Goal: Task Accomplishment & Management: Complete application form

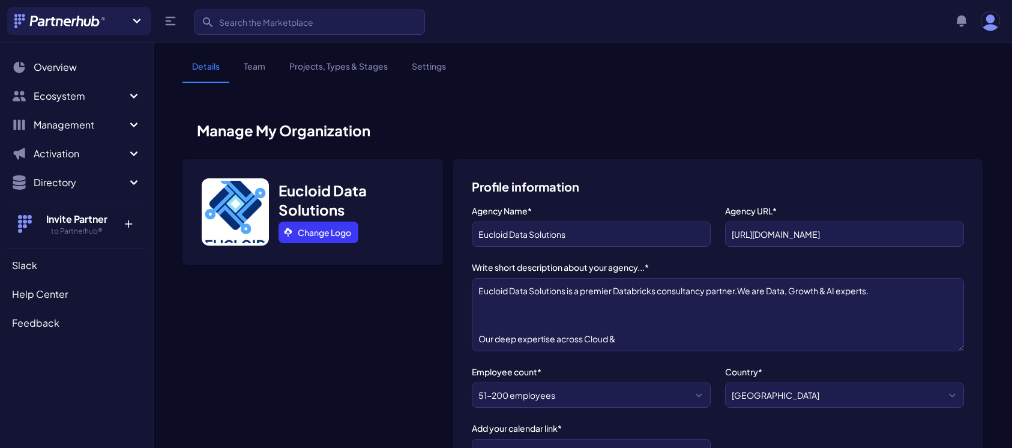
select select "51-200 employees"
select select "Data Analytics"
select select "Enterprise"
select select "Data Analytics"
select select "Data analytics - dashboard, BI, warehouse, reporting..."
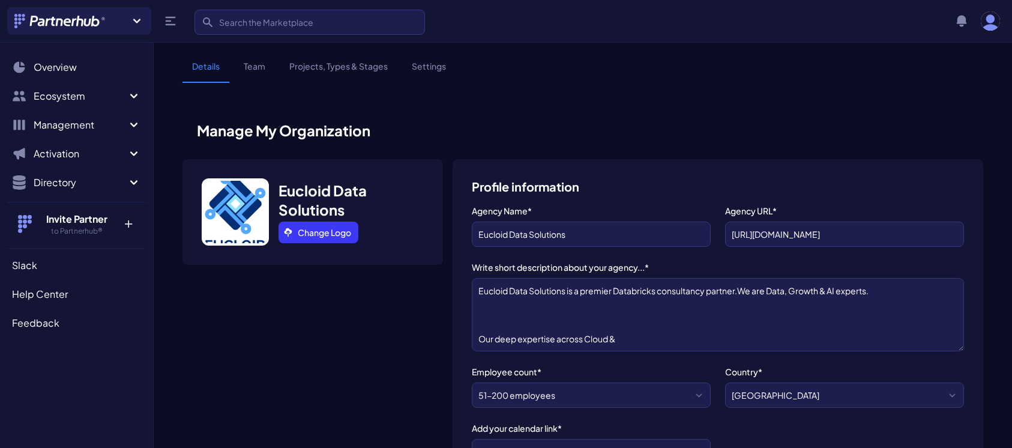
select select "Strategic - their users are our client prospects"
select select "It's just a matter of time - we haven't looked into it yet"
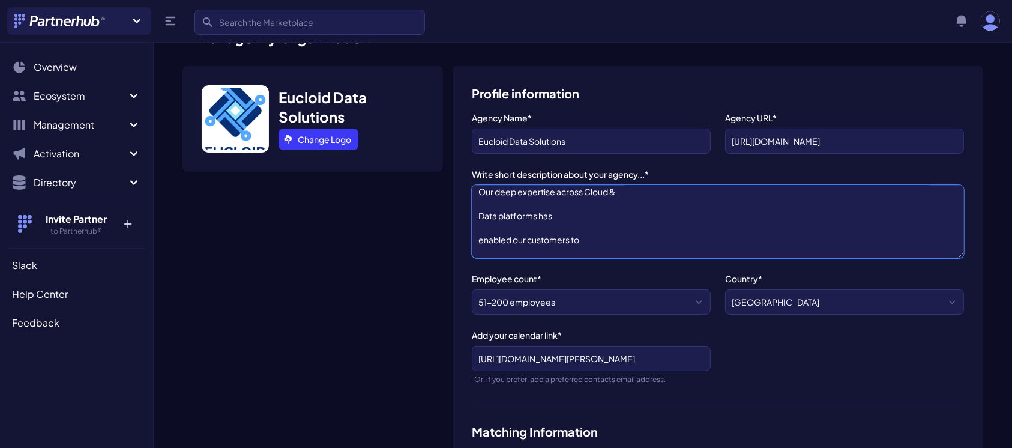
scroll to position [108, 0]
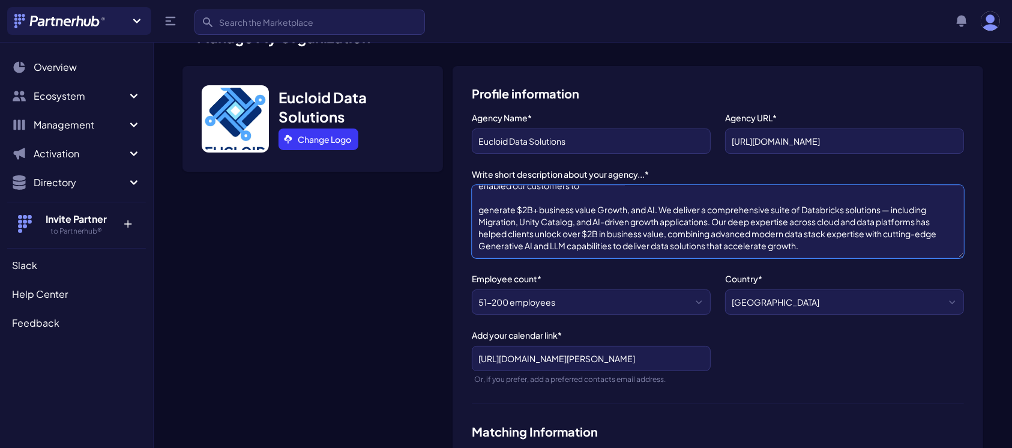
drag, startPoint x: 479, startPoint y: 196, endPoint x: 865, endPoint y: 247, distance: 389.8
click at [865, 247] on textarea "Eucloid Data Solutions is a premier Databricks consultancy partner.We are Data,…" at bounding box center [718, 221] width 492 height 73
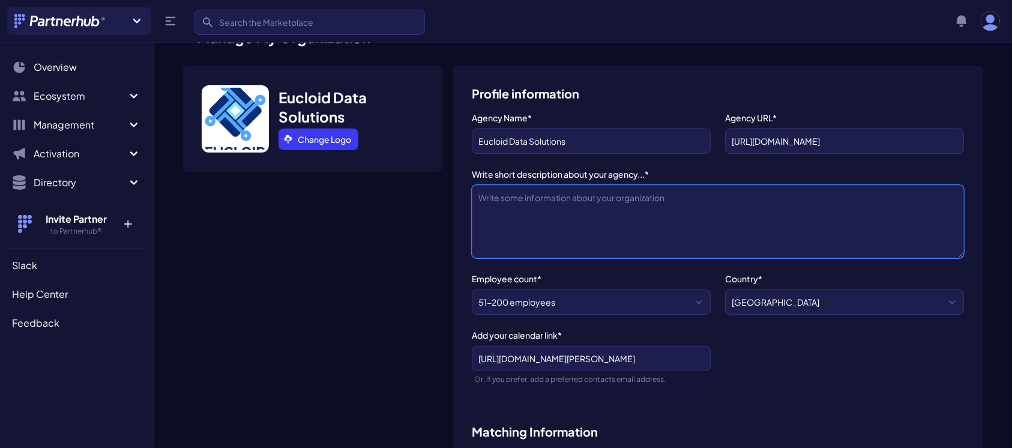
scroll to position [0, 0]
paste textarea "Eucloid Data Solutions is a premier Databricks consultancy partner and a leader…"
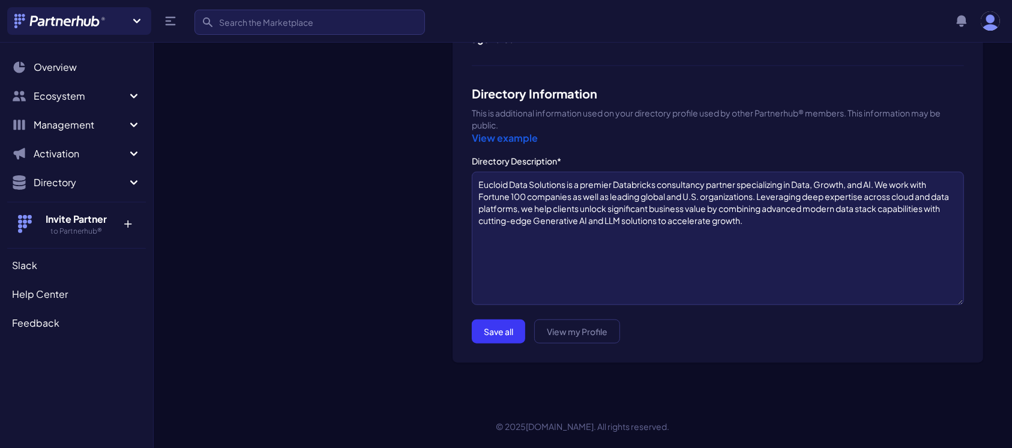
scroll to position [1104, 0]
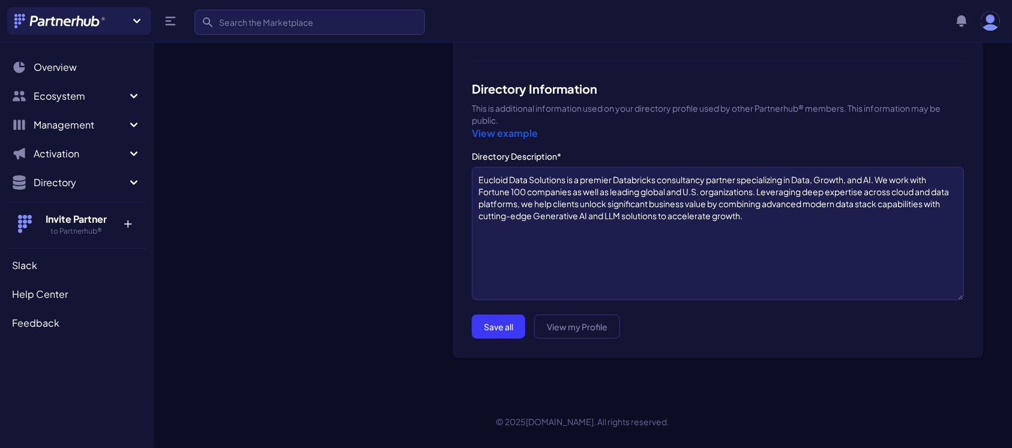
type textarea "Eucloid Data Solutions is a premier Databricks consultancy partner and a leader…"
click at [501, 325] on button "Save all" at bounding box center [498, 326] width 53 height 24
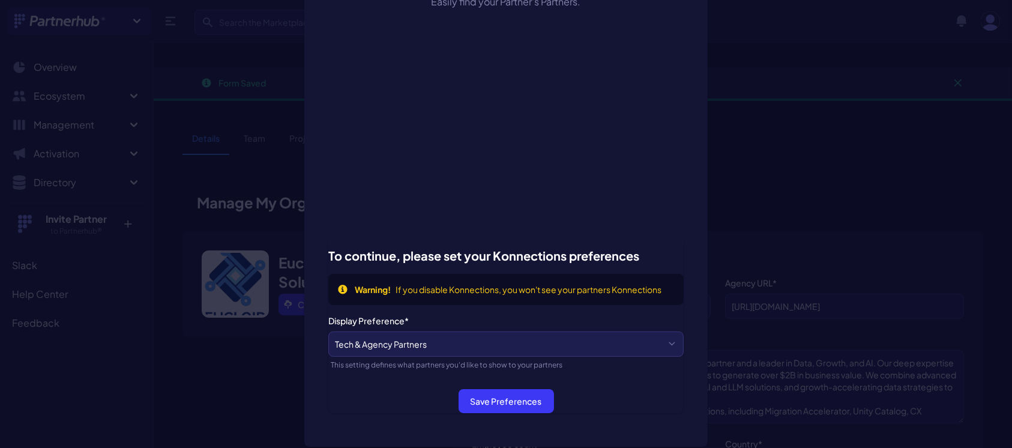
scroll to position [41, 0]
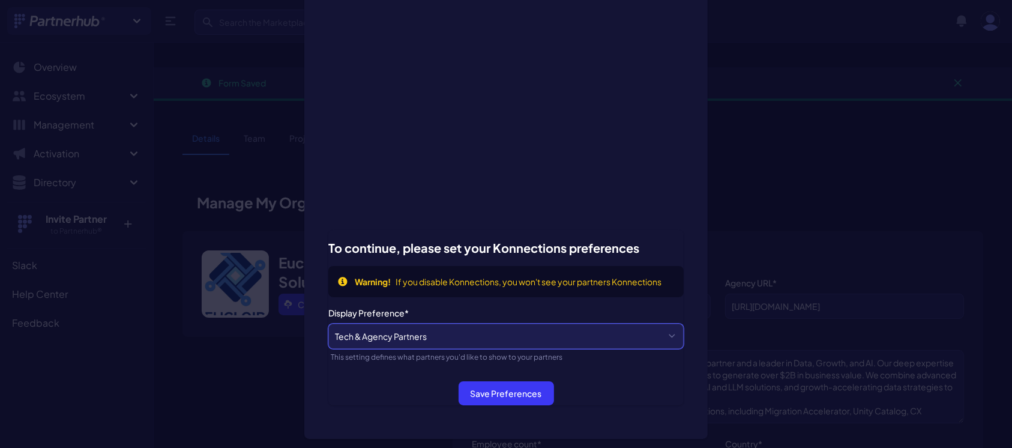
click at [665, 335] on select "Tech & Agency Partners Tech Partners Only Agency Partners Only Disabled" at bounding box center [505, 335] width 355 height 25
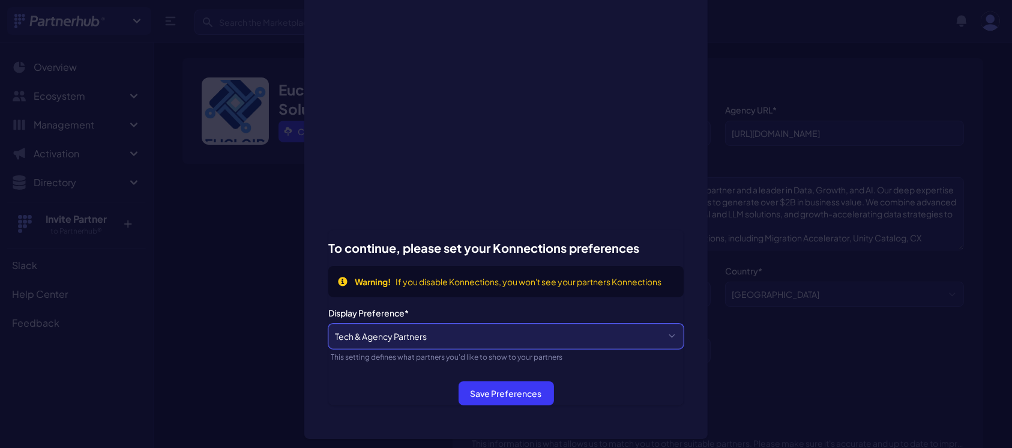
scroll to position [174, 0]
click at [665, 331] on select "Tech & Agency Partners Tech Partners Only Agency Partners Only Disabled" at bounding box center [505, 335] width 355 height 25
click at [354, 337] on select "Tech & Agency Partners Tech Partners Only Agency Partners Only Disabled" at bounding box center [505, 335] width 355 height 25
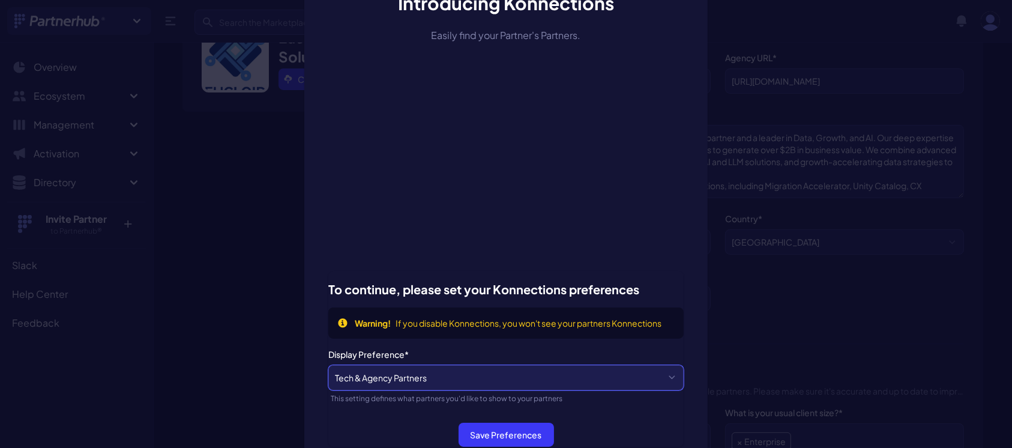
scroll to position [236, 0]
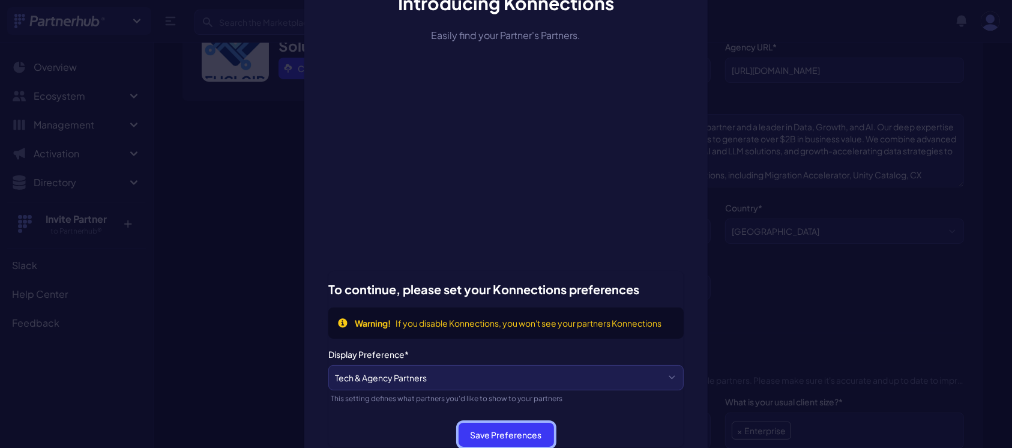
click at [489, 437] on button "Save Preferences" at bounding box center [505, 434] width 95 height 24
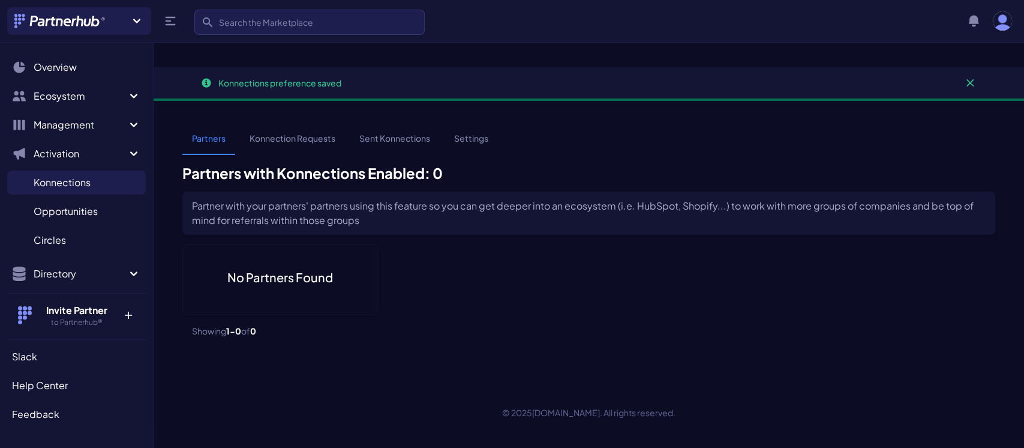
click at [286, 132] on link "Konnection Requests" at bounding box center [292, 143] width 105 height 23
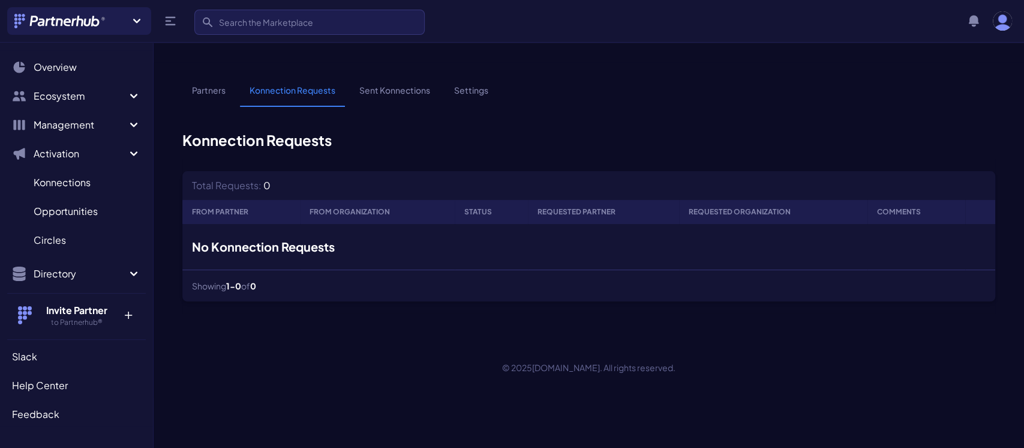
click at [220, 84] on link "Partners" at bounding box center [208, 95] width 53 height 23
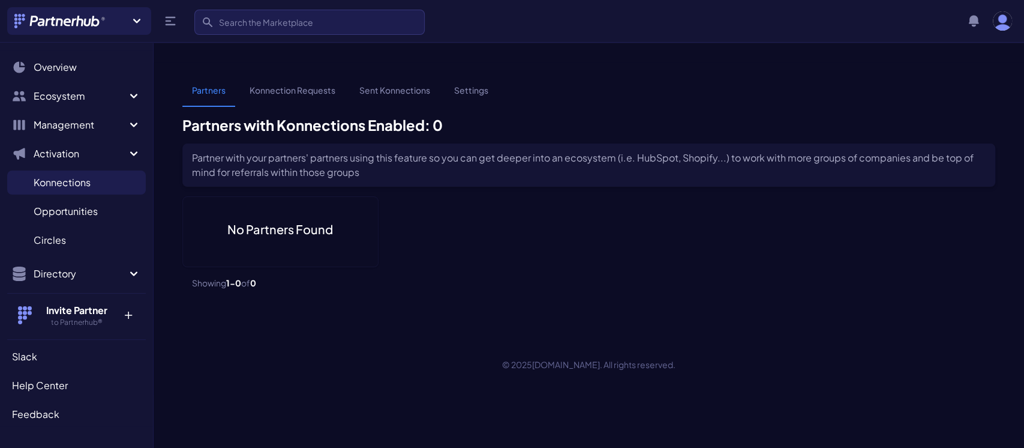
click at [116, 314] on p "+" at bounding box center [128, 312] width 26 height 19
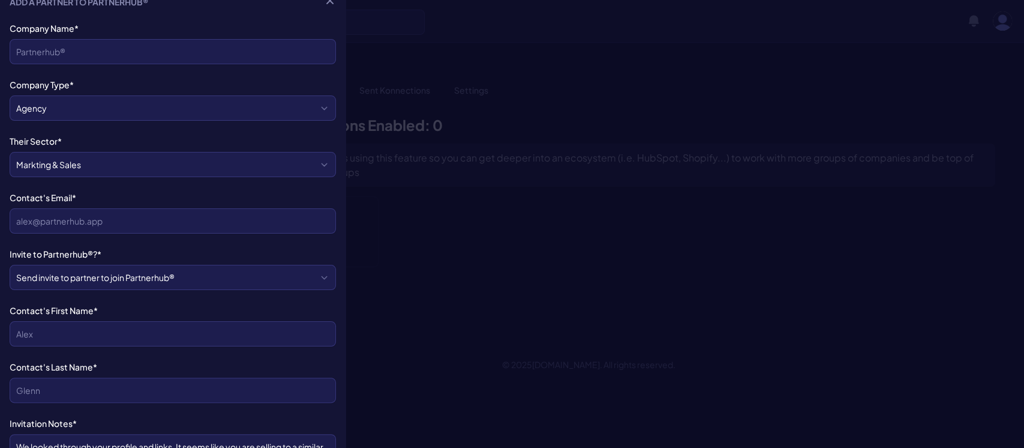
scroll to position [19, 0]
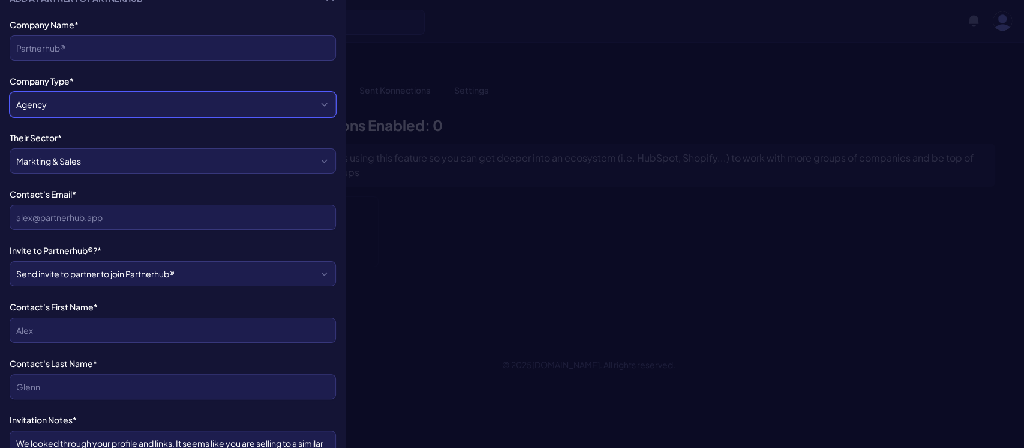
click at [137, 103] on select "Agency Tech" at bounding box center [173, 104] width 326 height 25
click at [112, 155] on select "Markting & Sales HR Finance Health Non-Profit Government Real Estate Blockchain…" at bounding box center [173, 160] width 326 height 25
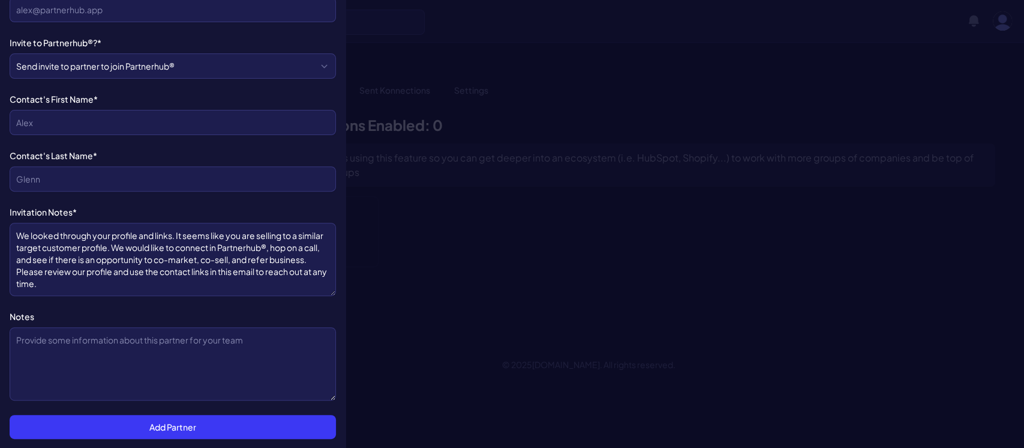
scroll to position [0, 0]
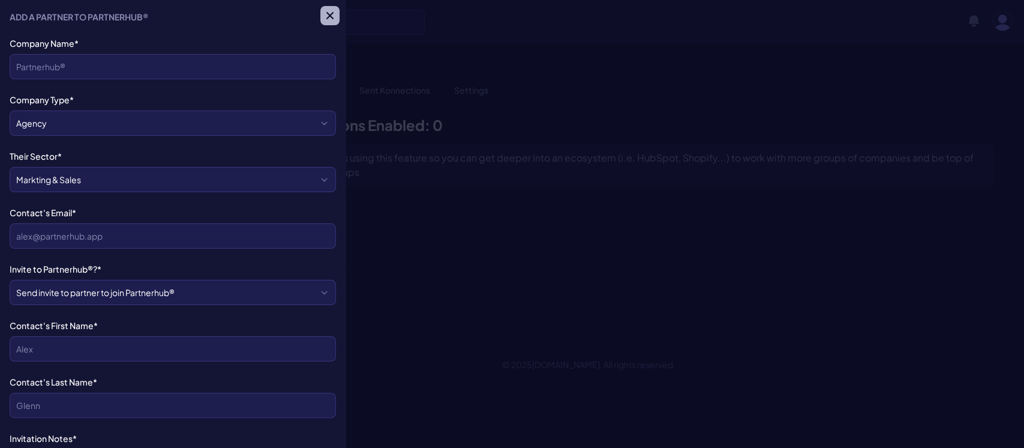
click at [324, 13] on icon "button" at bounding box center [330, 16] width 12 height 12
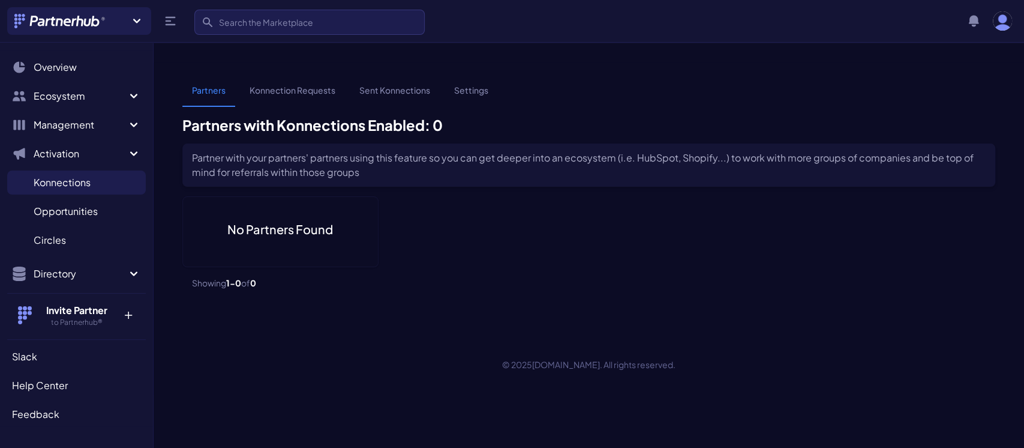
click at [408, 84] on link "Sent Konnections" at bounding box center [395, 95] width 90 height 23
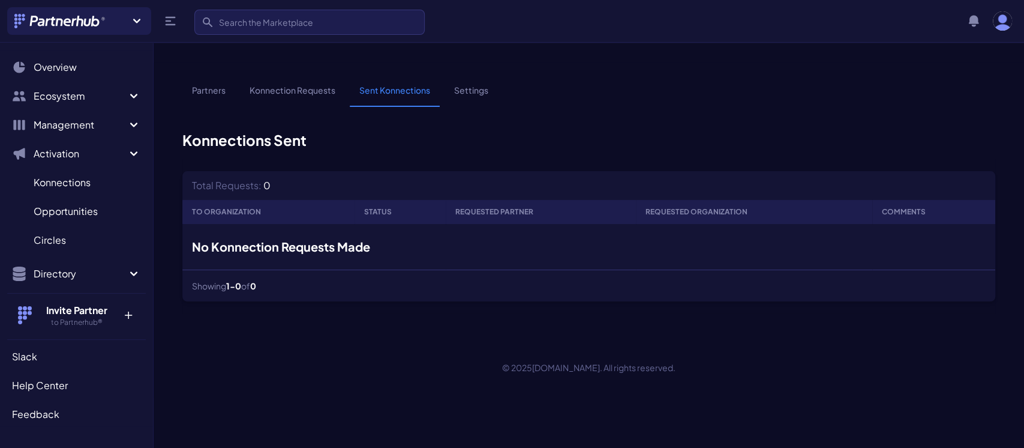
click at [470, 84] on link "Settings" at bounding box center [471, 95] width 53 height 23
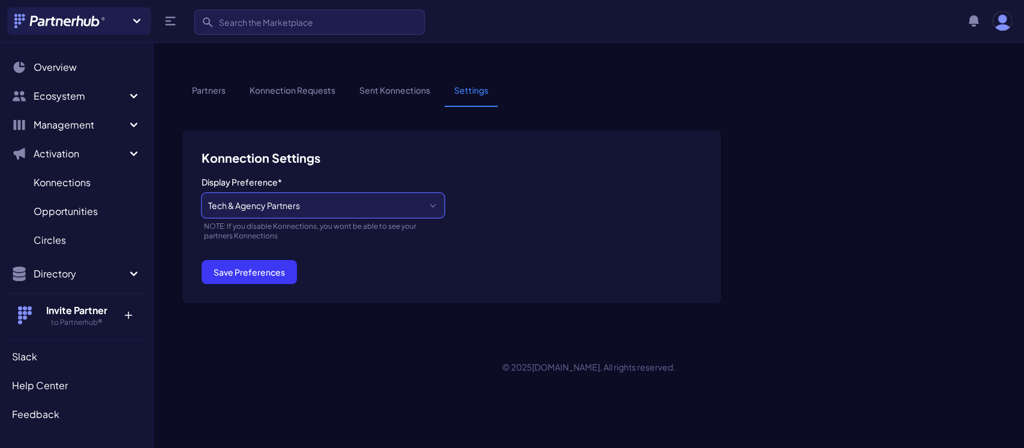
click at [434, 193] on select "Tech & Agency Partners Tech Partners Only Agency Partners Only Disabled" at bounding box center [323, 205] width 243 height 25
click at [218, 84] on link "Partners" at bounding box center [208, 95] width 53 height 23
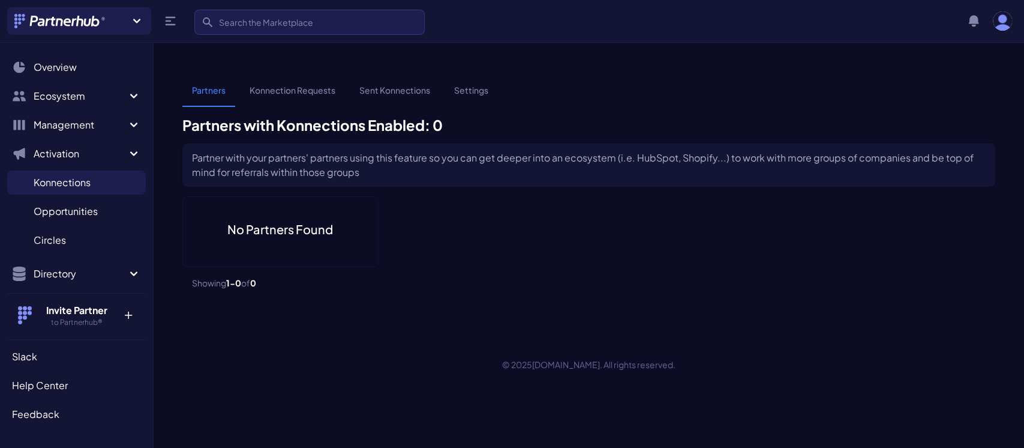
click at [86, 179] on span "Konnections" at bounding box center [62, 182] width 57 height 14
click at [469, 84] on link "Settings" at bounding box center [471, 95] width 53 height 23
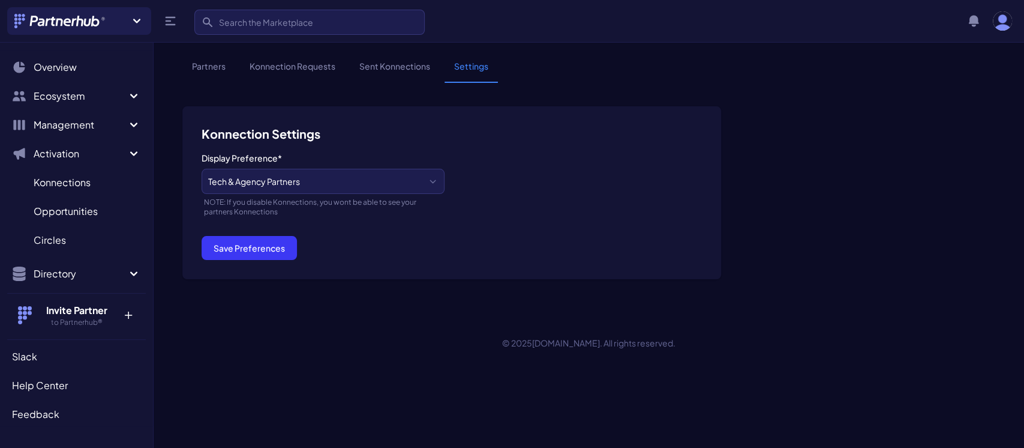
click at [221, 67] on link "Partners" at bounding box center [208, 71] width 53 height 23
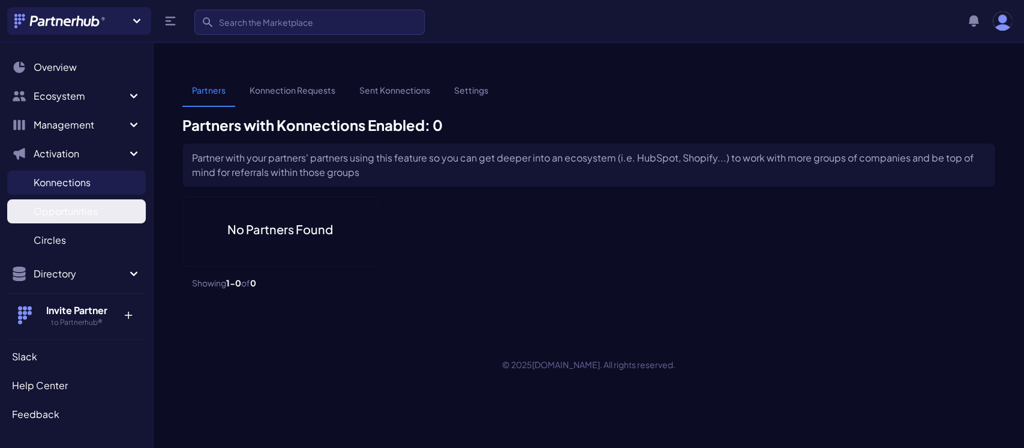
click at [71, 217] on span "Opportunities" at bounding box center [66, 211] width 64 height 14
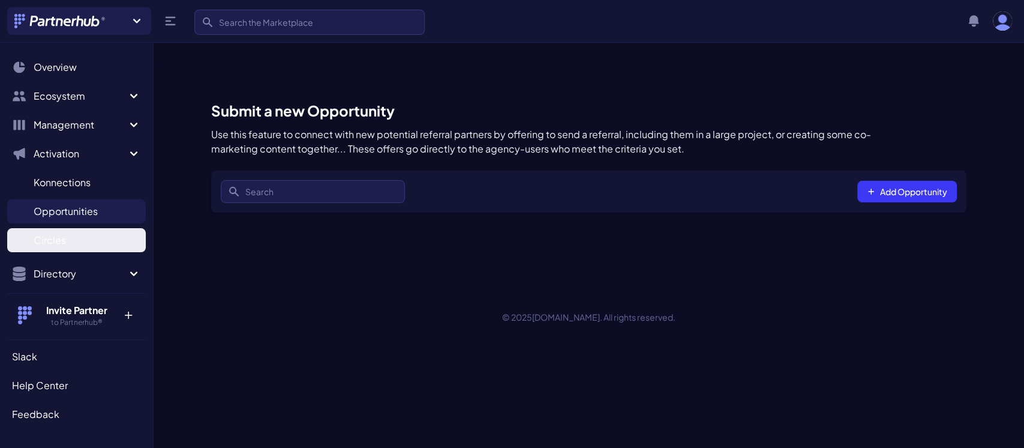
click at [58, 238] on span "Circles" at bounding box center [50, 240] width 32 height 14
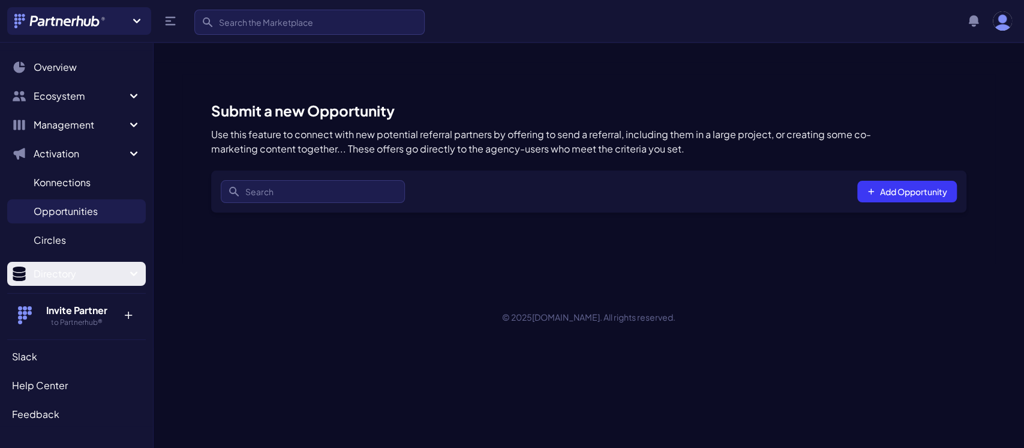
click at [64, 274] on span "Directory" at bounding box center [80, 273] width 93 height 14
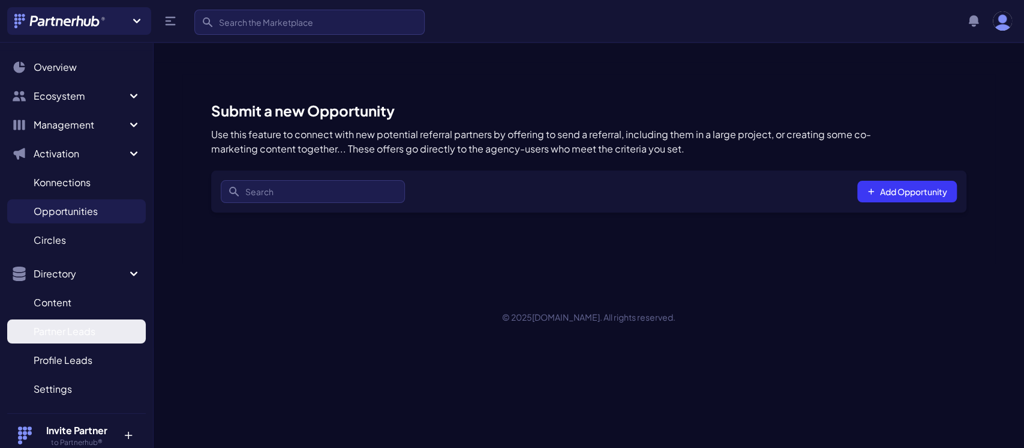
click at [61, 334] on span "Partner Leads" at bounding box center [65, 331] width 62 height 14
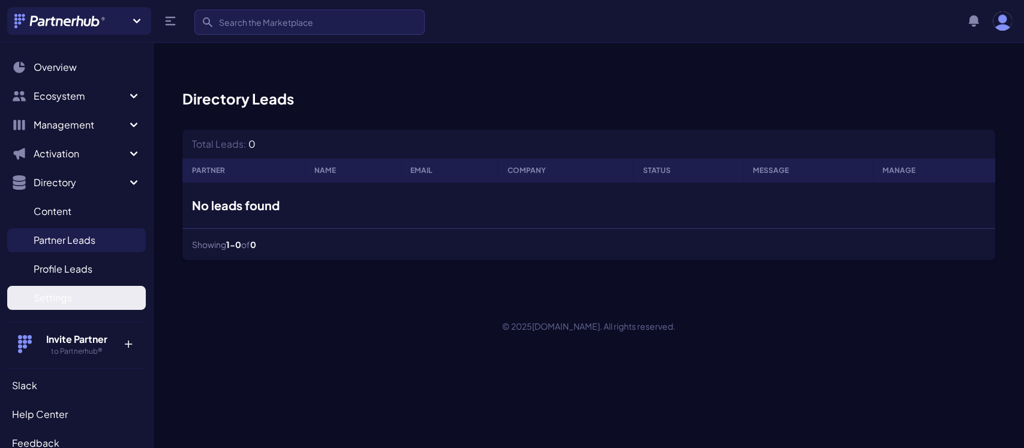
click at [59, 301] on span "Settings" at bounding box center [53, 297] width 38 height 14
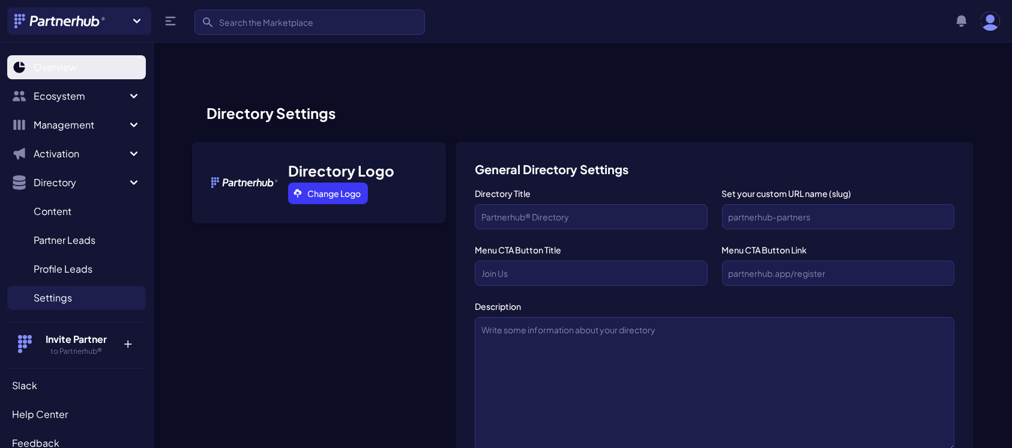
click at [56, 65] on span "Overview" at bounding box center [55, 67] width 43 height 14
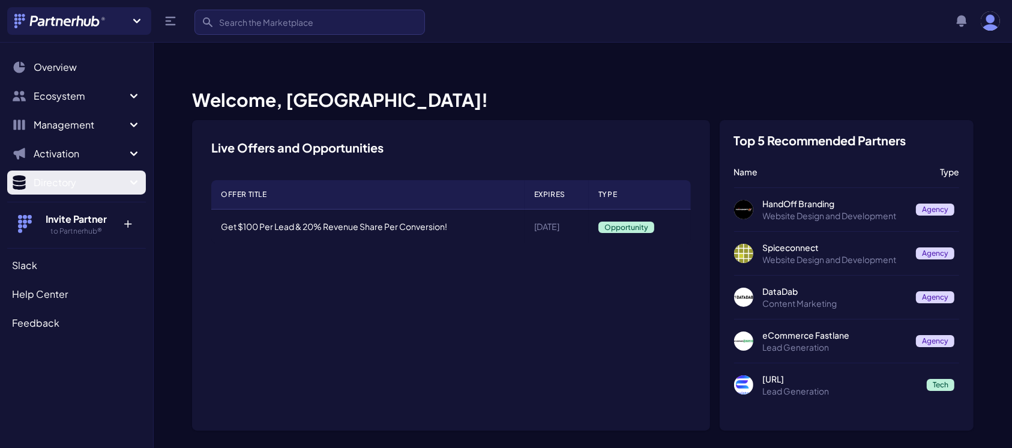
click at [135, 182] on icon "Sidebar" at bounding box center [133, 182] width 7 height 4
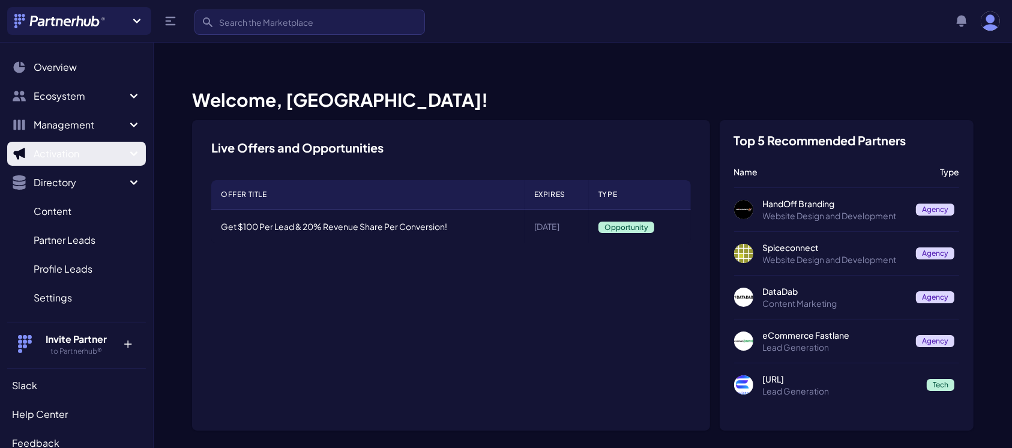
click at [130, 152] on icon "Sidebar" at bounding box center [133, 153] width 7 height 4
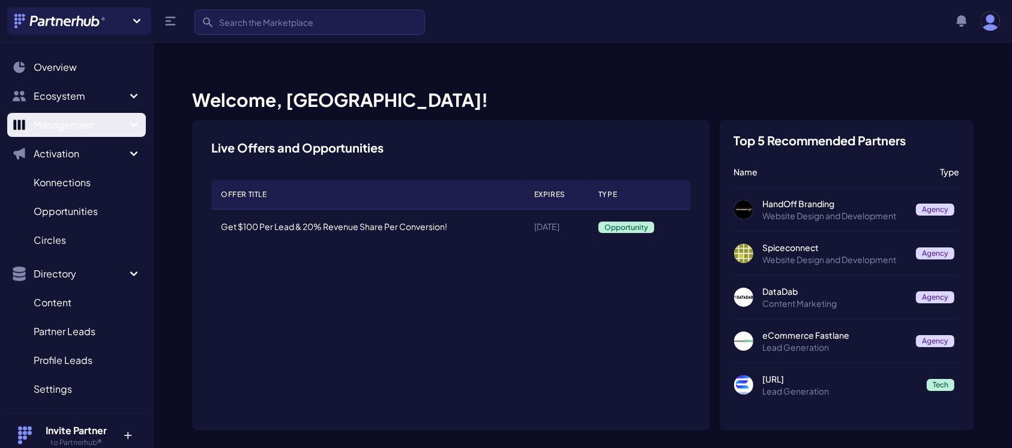
click at [127, 121] on icon "Sidebar" at bounding box center [134, 125] width 14 height 14
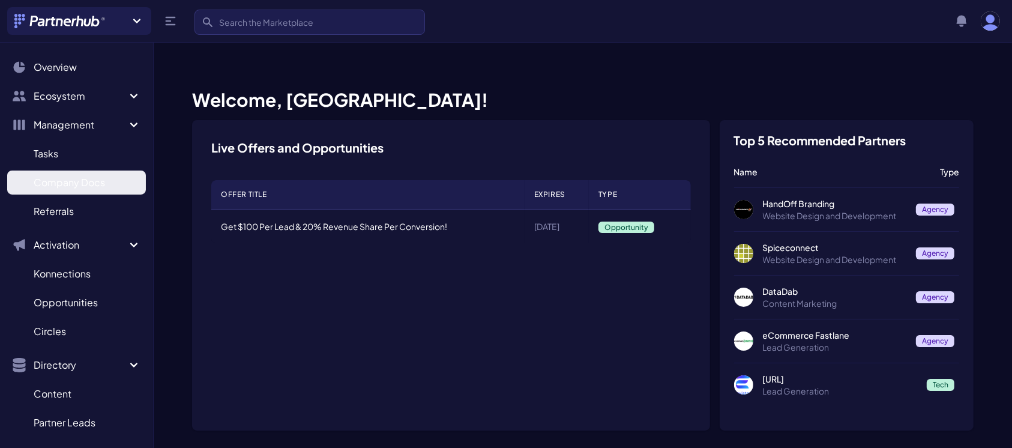
click at [77, 187] on span "Company Docs" at bounding box center [69, 182] width 71 height 14
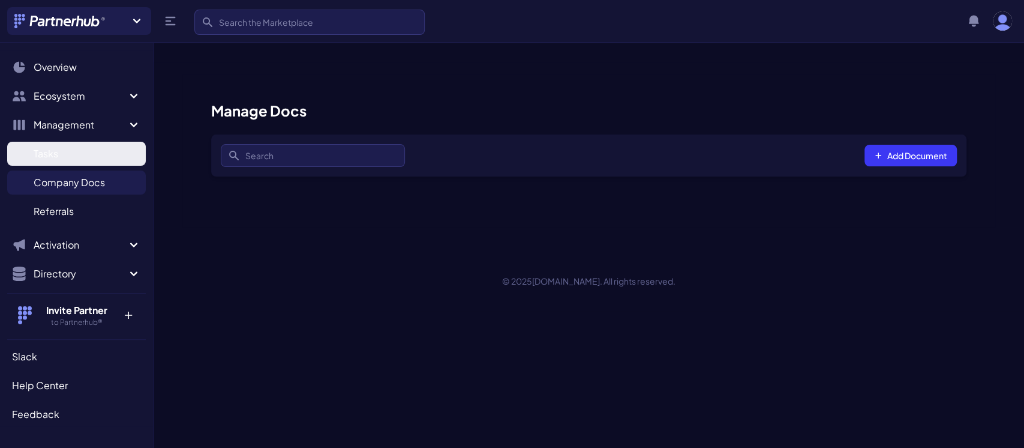
click at [51, 156] on span "Tasks" at bounding box center [46, 153] width 25 height 14
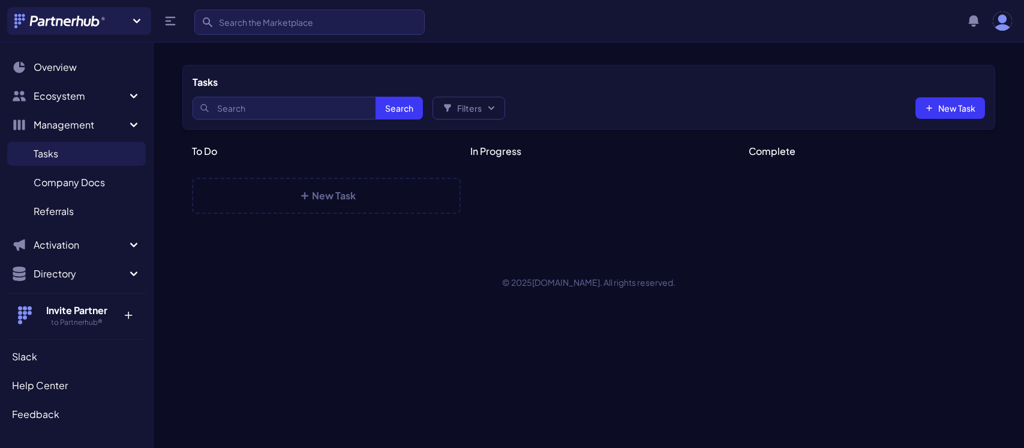
select select
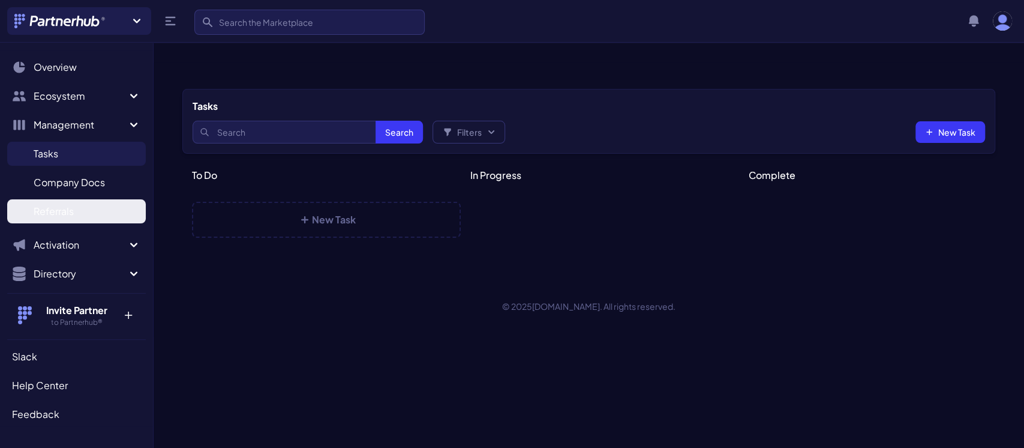
click at [53, 212] on span "Referrals" at bounding box center [54, 211] width 40 height 14
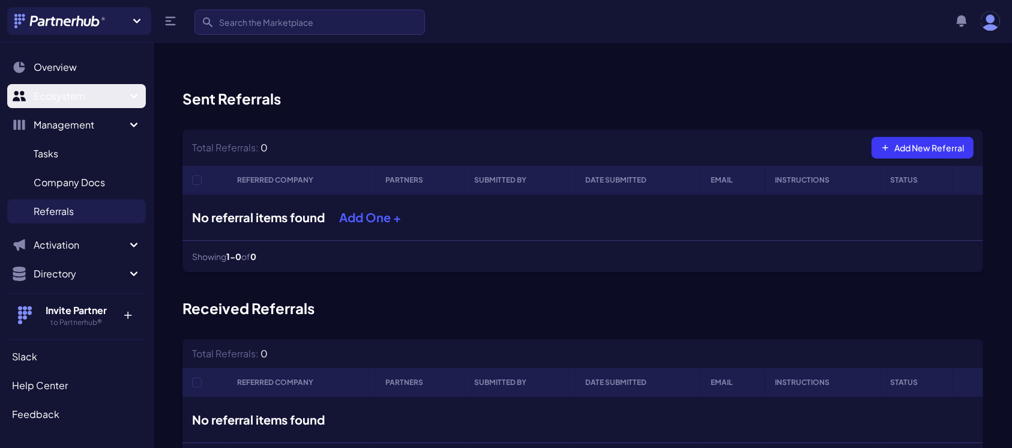
click at [127, 98] on icon "Sidebar" at bounding box center [134, 96] width 14 height 14
